Goal: Task Accomplishment & Management: Manage account settings

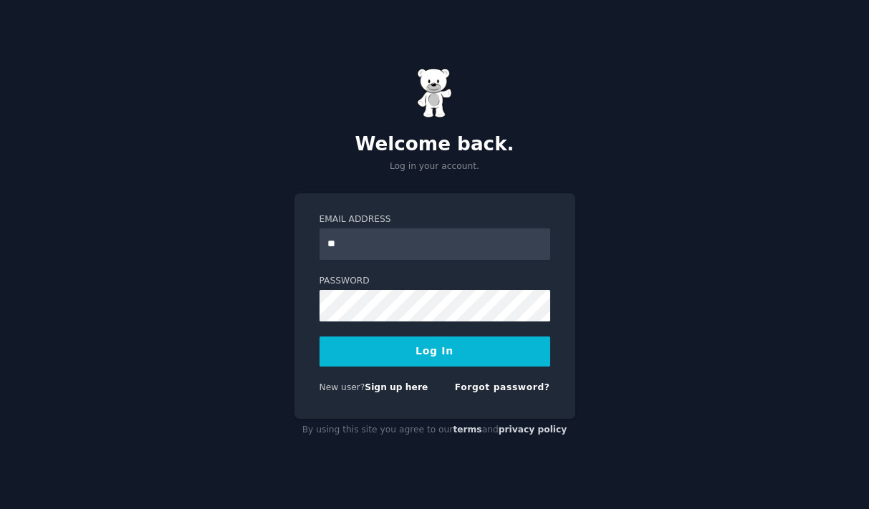
type input "*"
type input "**********"
click at [319, 337] on button "Log In" at bounding box center [434, 352] width 231 height 30
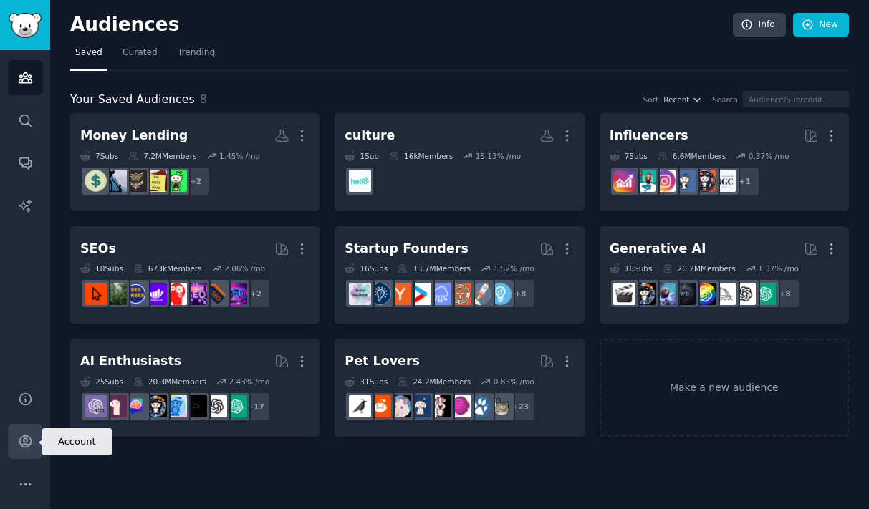
click at [26, 444] on icon "Sidebar" at bounding box center [24, 441] width 11 height 11
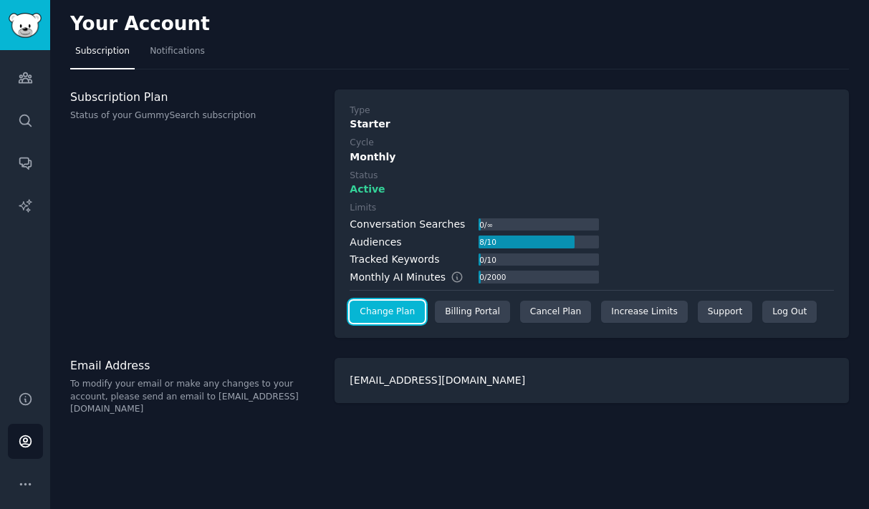
click at [406, 312] on link "Change Plan" at bounding box center [386, 312] width 75 height 23
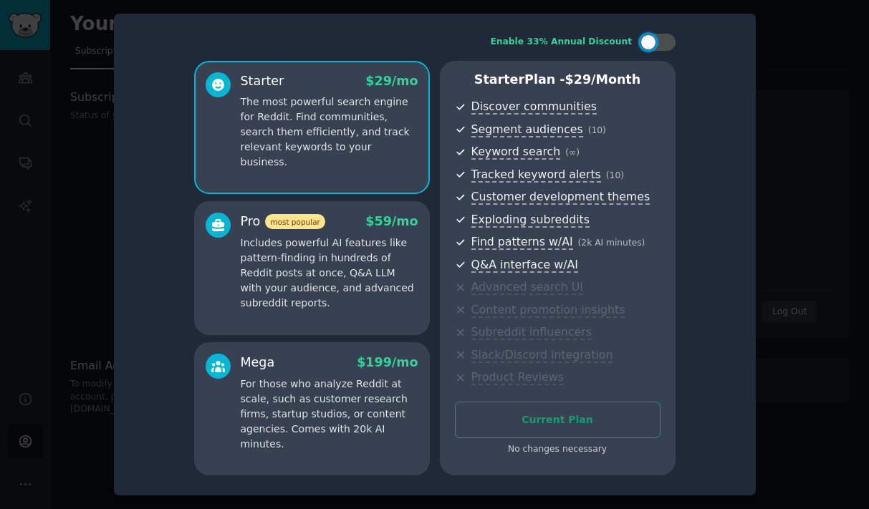
click at [368, 117] on p "The most powerful search engine for Reddit. Find communities, search them effic…" at bounding box center [330, 132] width 178 height 75
click at [826, 76] on div at bounding box center [434, 254] width 869 height 509
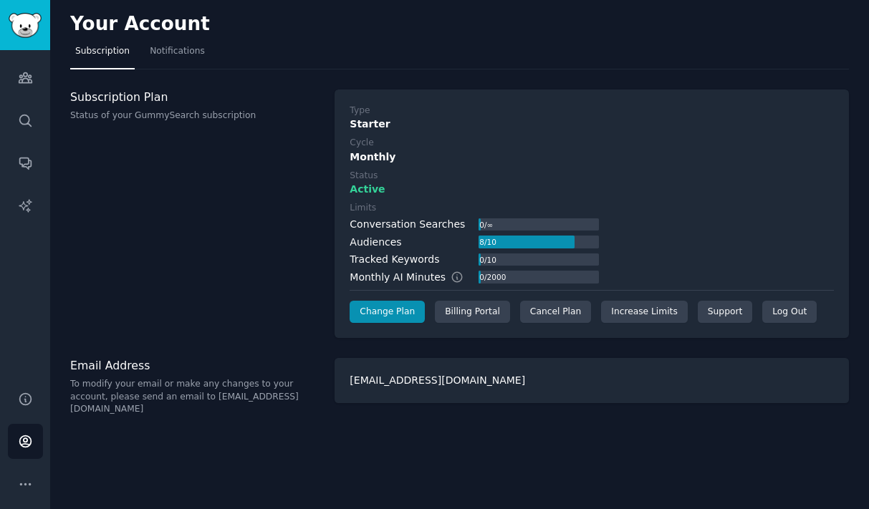
click at [380, 162] on div "Monthly" at bounding box center [591, 157] width 484 height 15
click at [367, 111] on div "Type" at bounding box center [359, 111] width 20 height 13
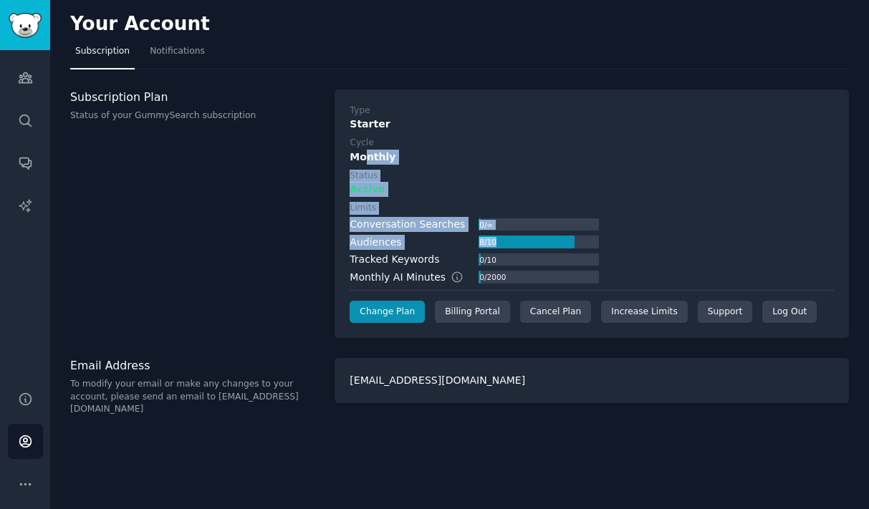
drag, startPoint x: 366, startPoint y: 155, endPoint x: 460, endPoint y: 246, distance: 130.7
click at [460, 245] on div "Type Starter Cycle Monthly Status Active Limits Conversation Searches 0 / ∞ Aud…" at bounding box center [591, 214] width 484 height 219
click at [460, 246] on div "Audiences 8 / 10" at bounding box center [473, 242] width 249 height 15
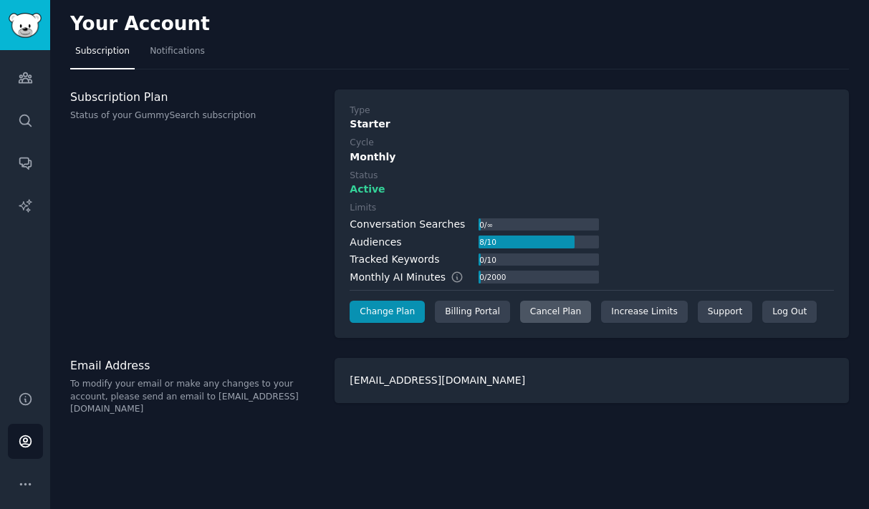
click at [544, 313] on div "Cancel Plan" at bounding box center [555, 312] width 71 height 23
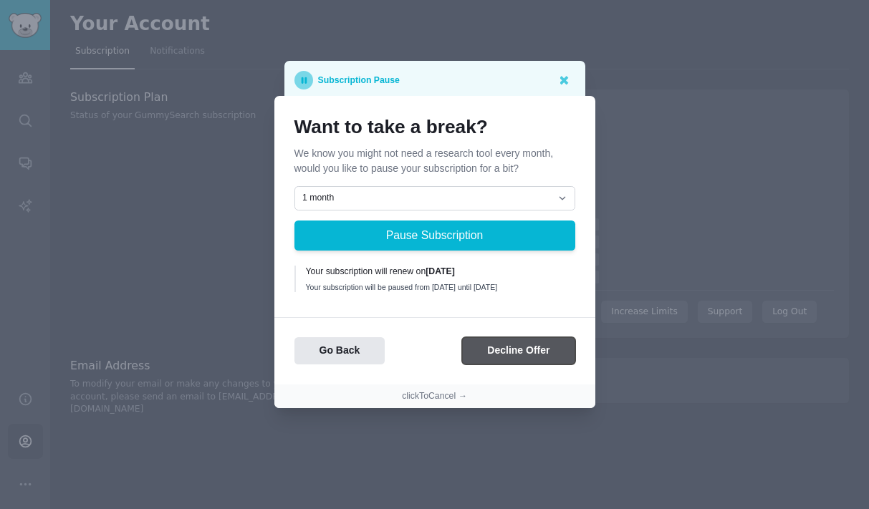
click at [496, 354] on button "Decline Offer" at bounding box center [518, 351] width 112 height 28
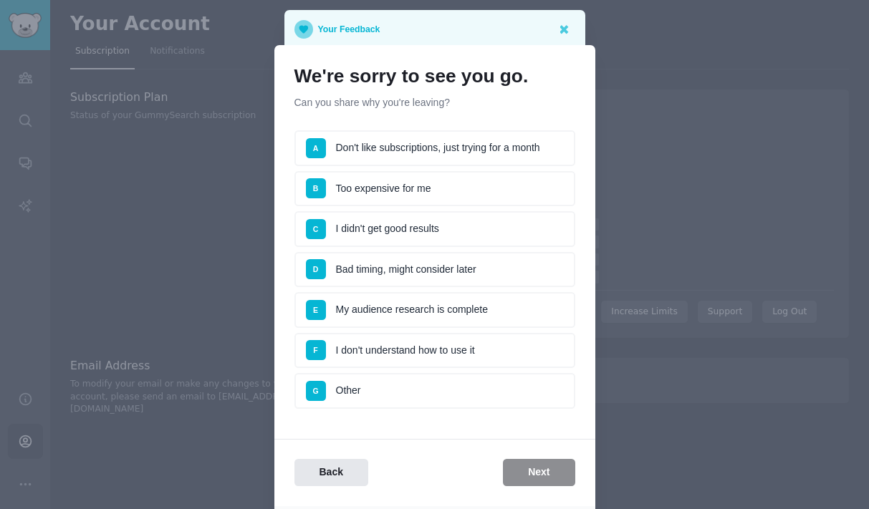
click at [364, 397] on li "G Other" at bounding box center [434, 391] width 281 height 36
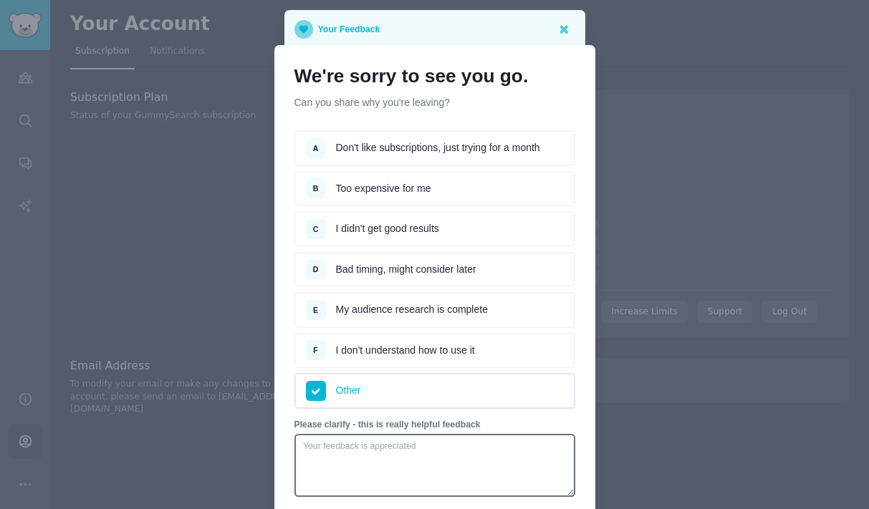
click at [429, 225] on li "C I didn't get good results" at bounding box center [434, 229] width 281 height 36
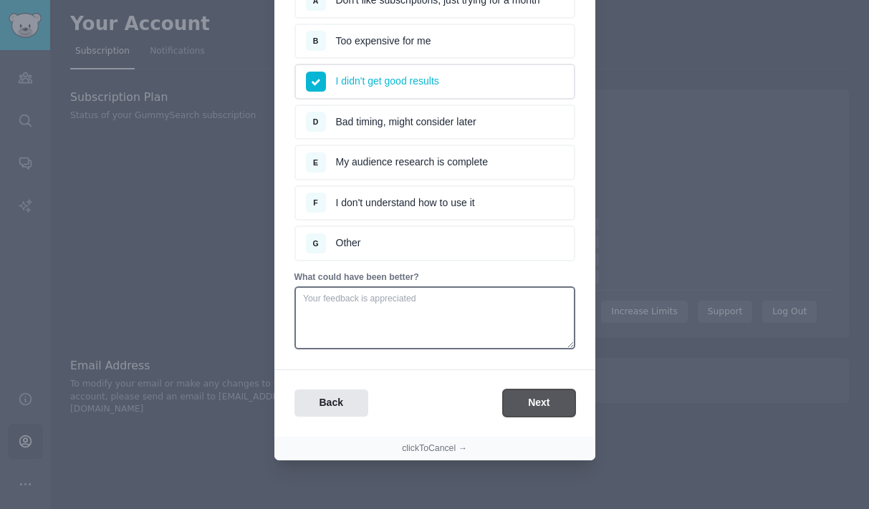
click at [517, 406] on button "Next" at bounding box center [539, 404] width 72 height 28
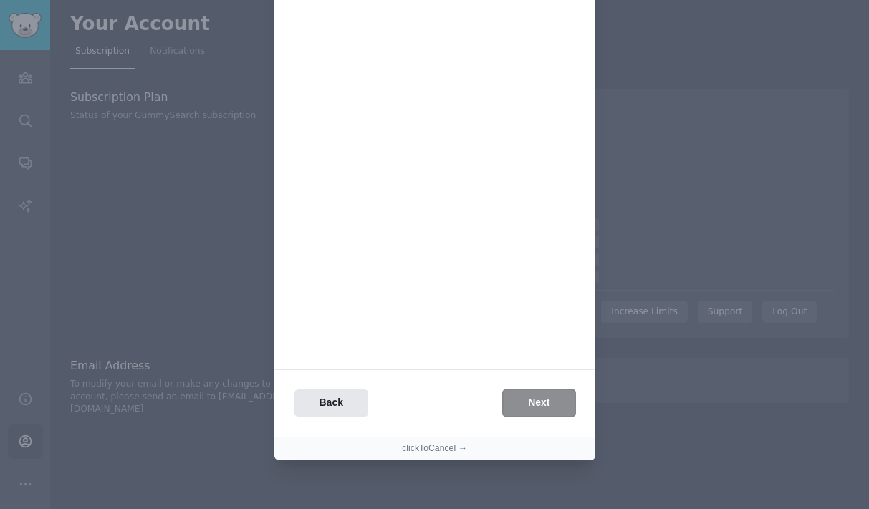
scroll to position [0, 0]
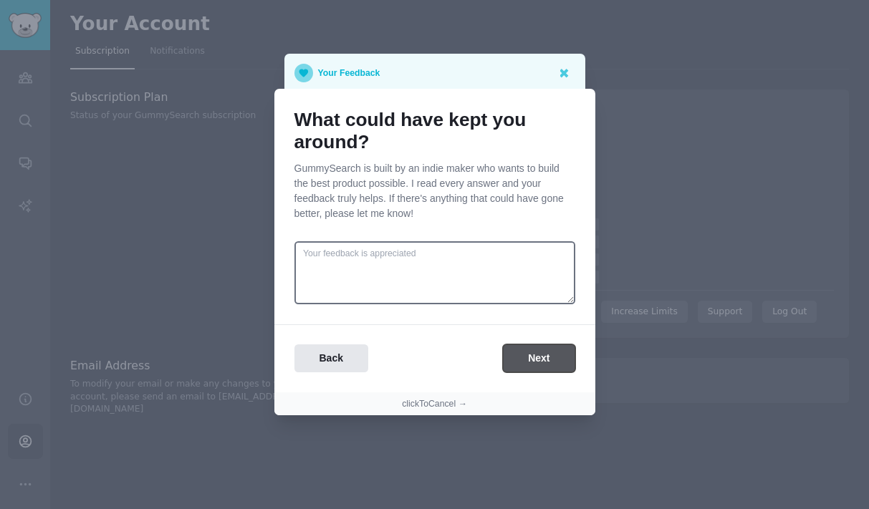
click at [549, 358] on button "Next" at bounding box center [539, 358] width 72 height 28
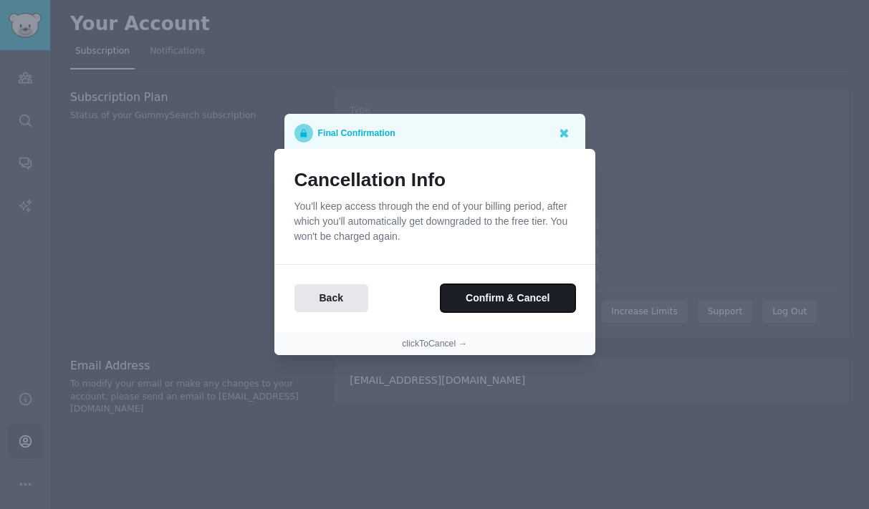
click at [550, 289] on button "Confirm & Cancel" at bounding box center [507, 298] width 134 height 28
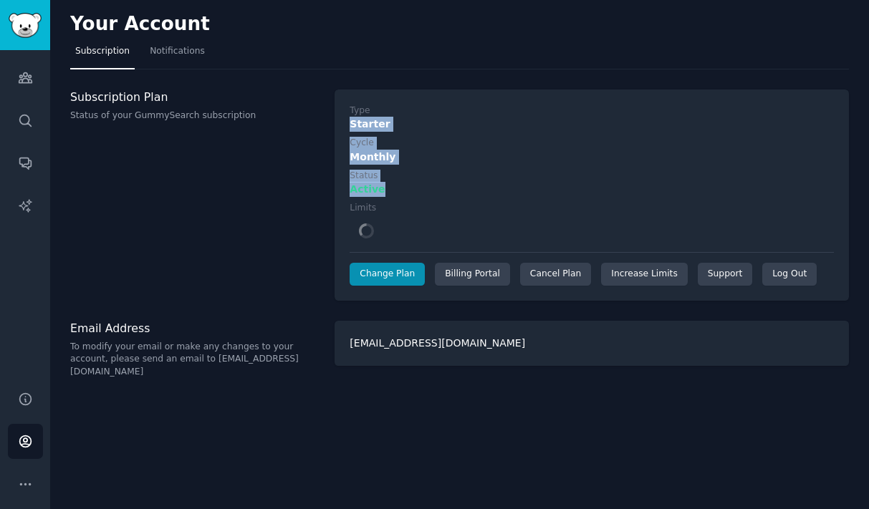
drag, startPoint x: 349, startPoint y: 122, endPoint x: 384, endPoint y: 213, distance: 97.9
click at [385, 213] on div "Type Starter Cycle Monthly Status Active Limits Change Plan Billing Portal Canc…" at bounding box center [591, 195] width 484 height 181
click at [384, 213] on div "Limits" at bounding box center [591, 224] width 484 height 45
drag, startPoint x: 355, startPoint y: 114, endPoint x: 380, endPoint y: 213, distance: 102.5
click at [380, 214] on div "Type Starter Cycle Monthly Status Active Limits Change Plan Billing Portal Canc…" at bounding box center [591, 195] width 484 height 181
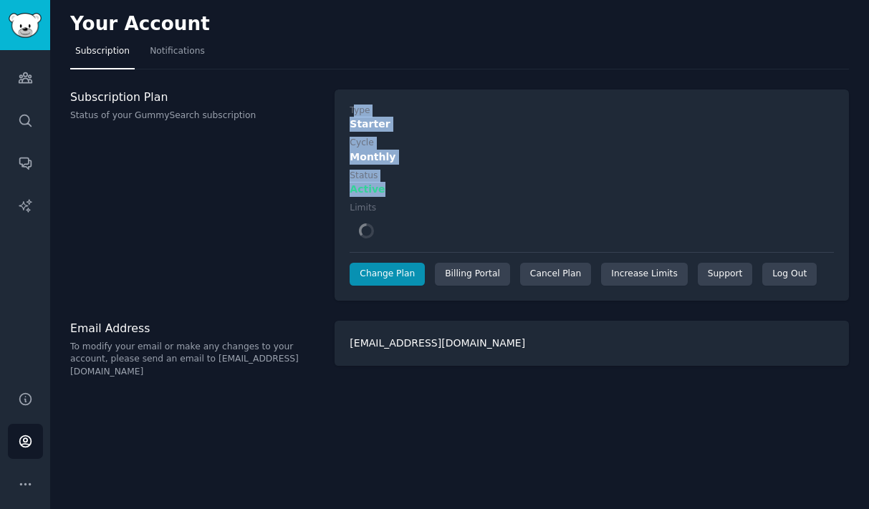
click at [380, 213] on label "Limits" at bounding box center [365, 208] width 33 height 13
drag, startPoint x: 376, startPoint y: 213, endPoint x: 334, endPoint y: 115, distance: 106.2
click at [334, 115] on div "Subscription Plan Status of your GummySearch subscription Type Starter Cycle Mo…" at bounding box center [459, 195] width 778 height 211
drag, startPoint x: 334, startPoint y: 115, endPoint x: 390, endPoint y: 226, distance: 124.9
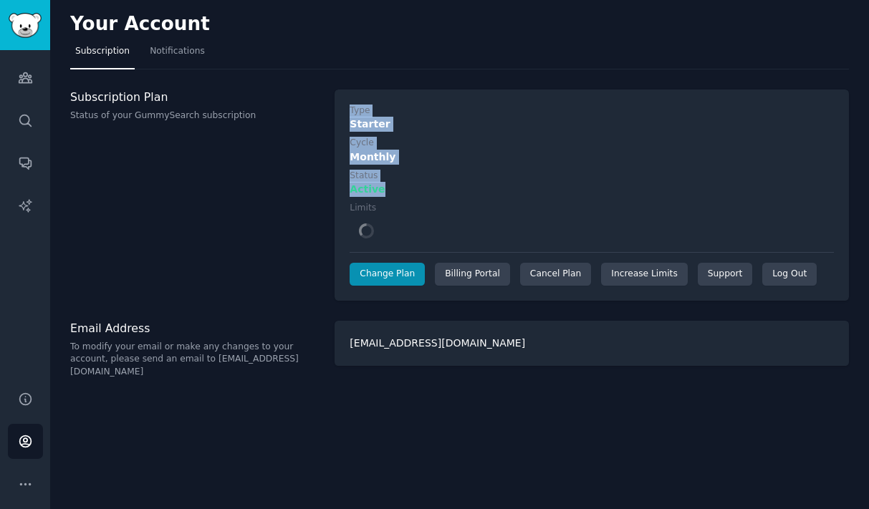
click at [390, 226] on div "Subscription Plan Status of your GummySearch subscription Type Starter Cycle Mo…" at bounding box center [459, 195] width 778 height 211
click at [390, 226] on div "Limits" at bounding box center [591, 224] width 484 height 45
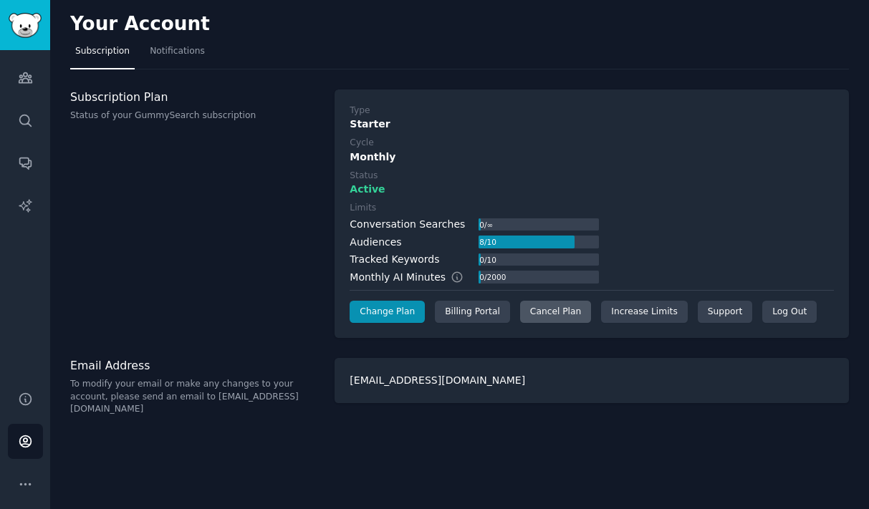
click at [542, 321] on div "Cancel Plan" at bounding box center [555, 312] width 71 height 23
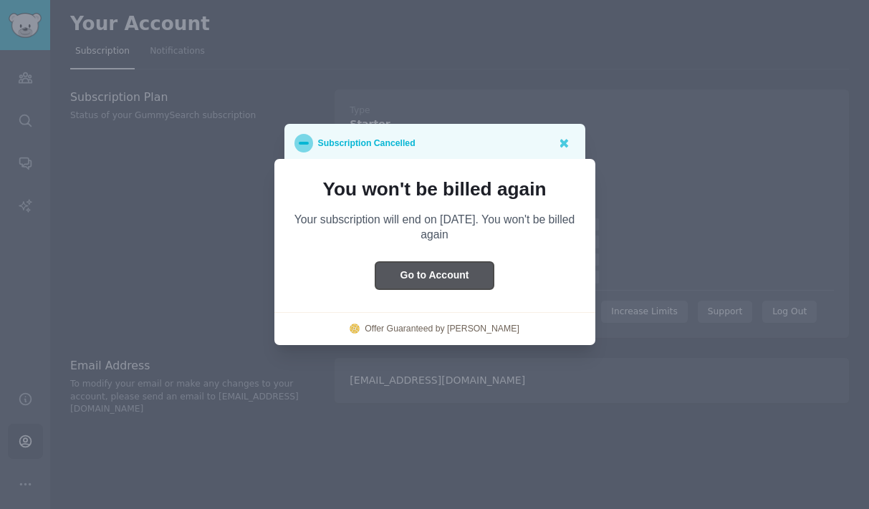
click at [420, 274] on button "Go to Account" at bounding box center [434, 276] width 119 height 28
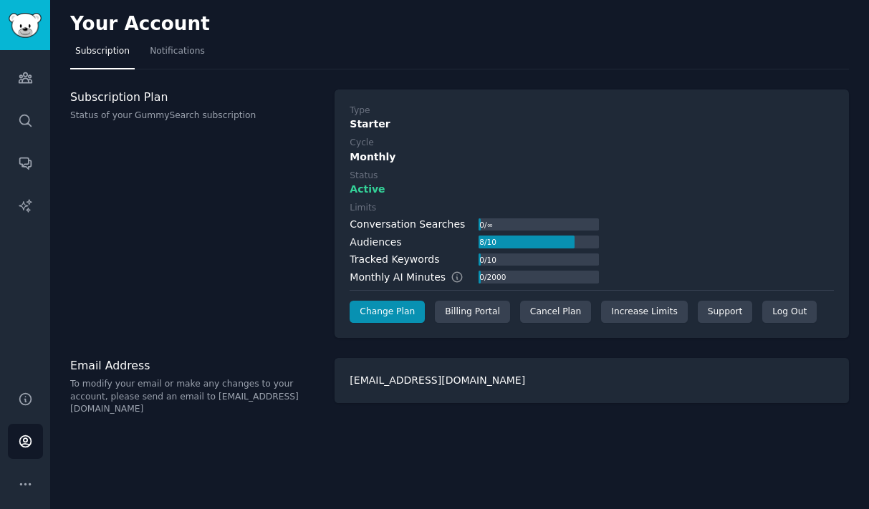
click at [420, 383] on div "[EMAIL_ADDRESS][DOMAIN_NAME]" at bounding box center [591, 380] width 514 height 45
click at [459, 316] on div "Billing Portal" at bounding box center [472, 312] width 75 height 23
click at [542, 312] on div "Cancel Plan" at bounding box center [555, 312] width 71 height 23
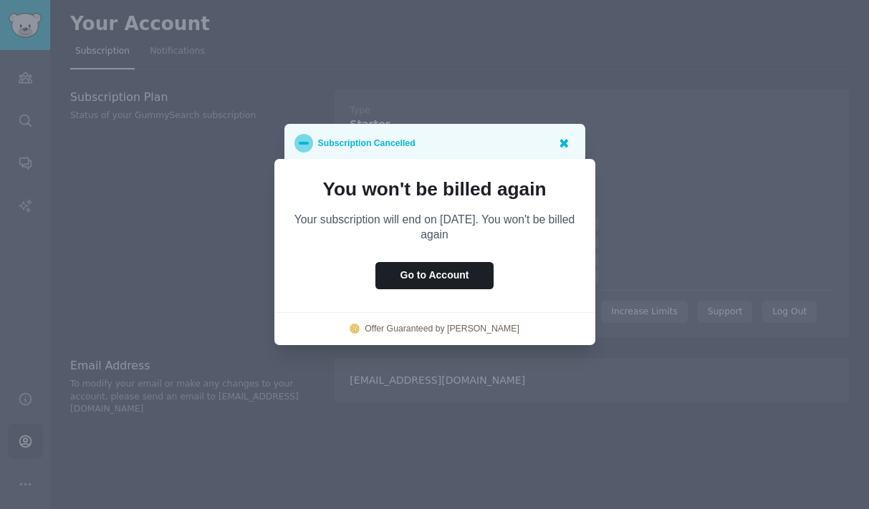
click at [561, 140] on icon at bounding box center [564, 143] width 9 height 9
